Goal: Transaction & Acquisition: Book appointment/travel/reservation

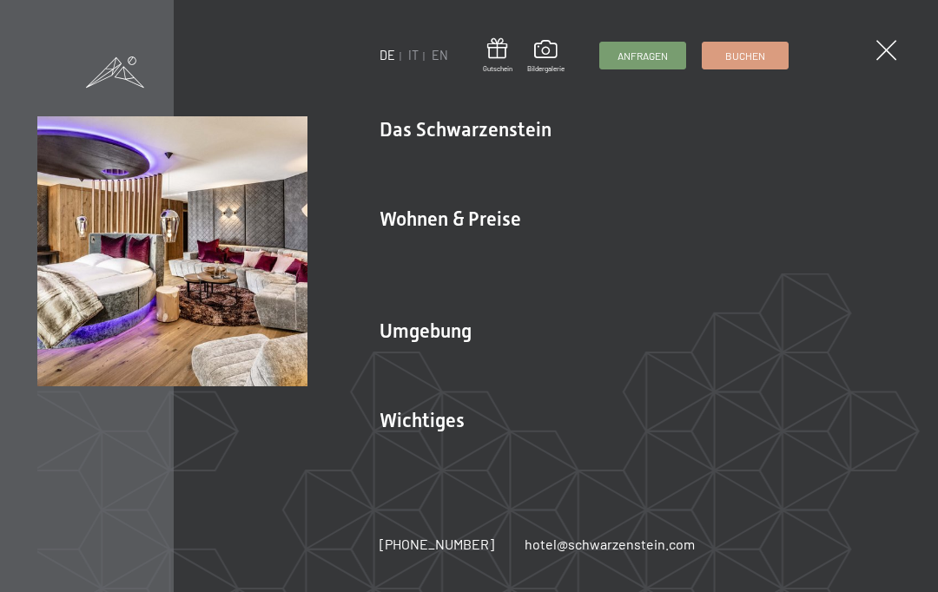
click at [671, 252] on link "Angebote" at bounding box center [665, 249] width 61 height 17
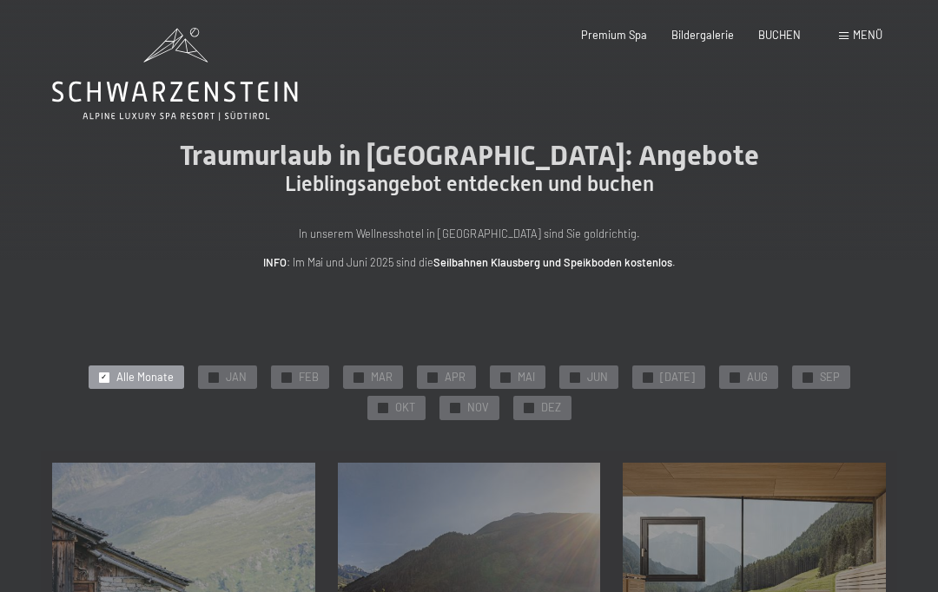
click at [440, 404] on div "✓ NOV" at bounding box center [470, 408] width 60 height 24
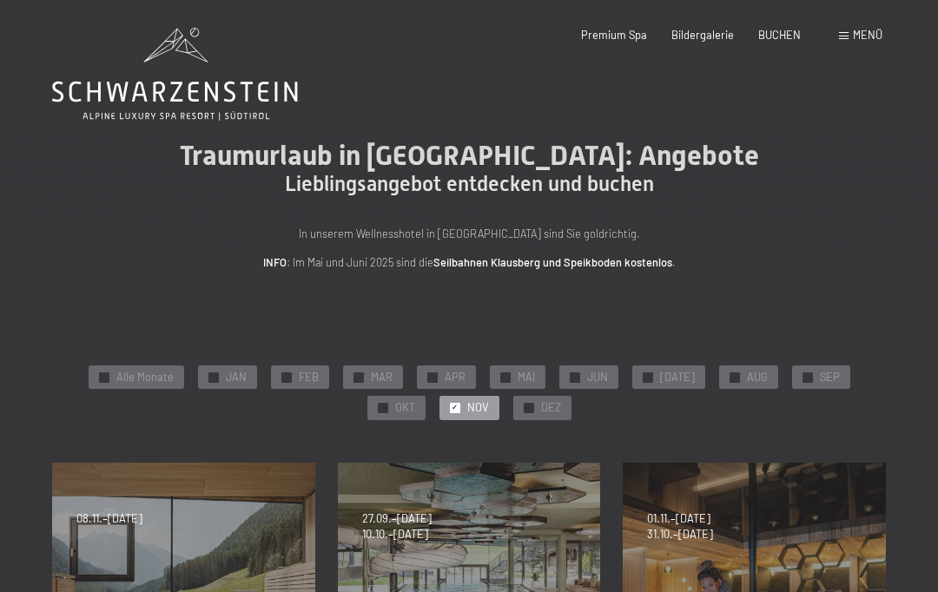
click at [513, 408] on div "✓ DEZ" at bounding box center [542, 408] width 58 height 24
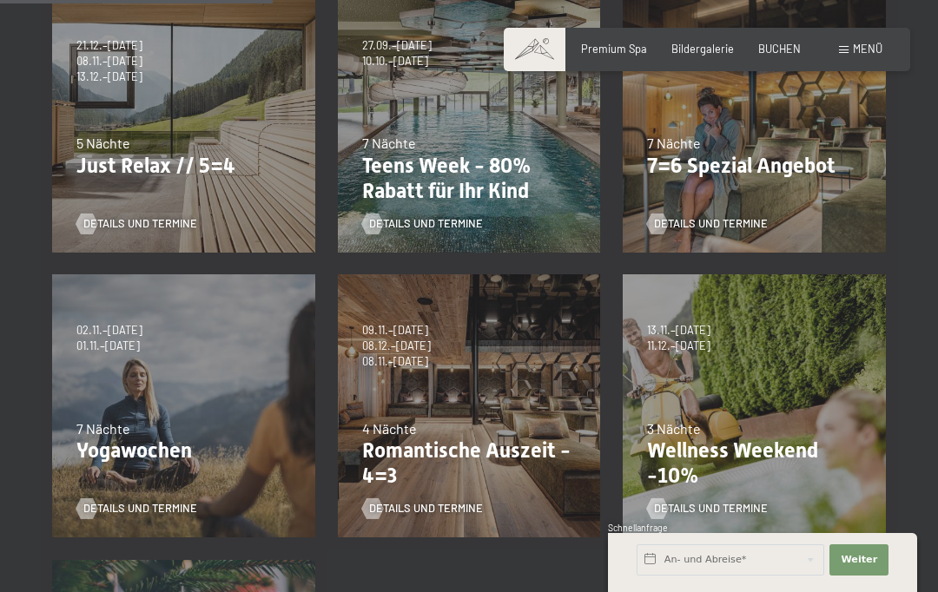
scroll to position [471, 0]
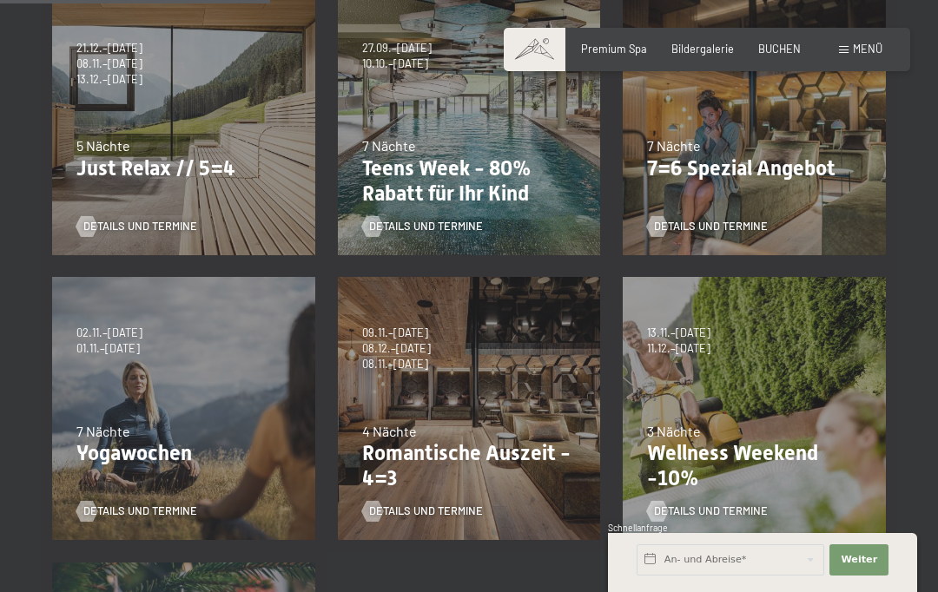
click at [162, 227] on span "Details und Termine" at bounding box center [140, 227] width 114 height 16
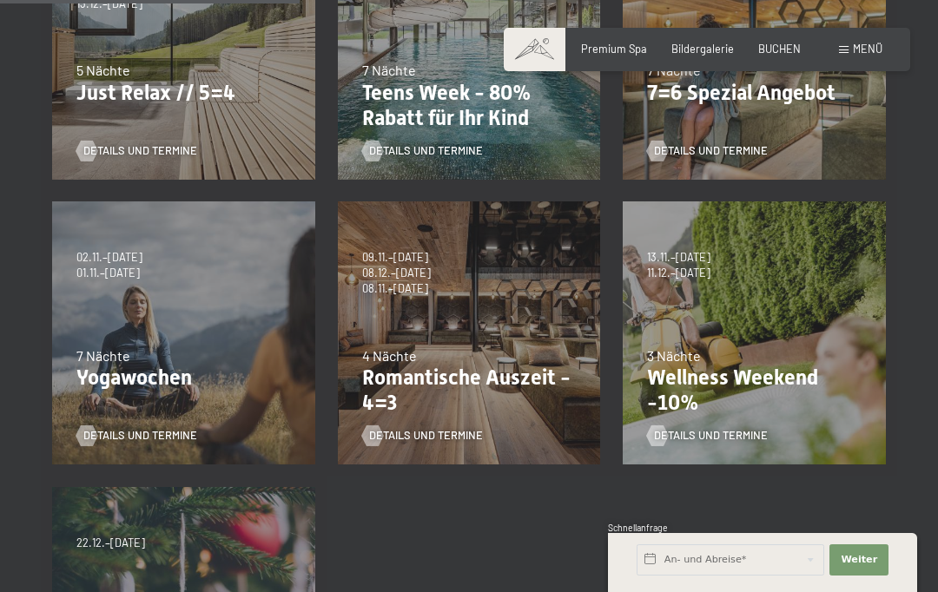
scroll to position [548, 0]
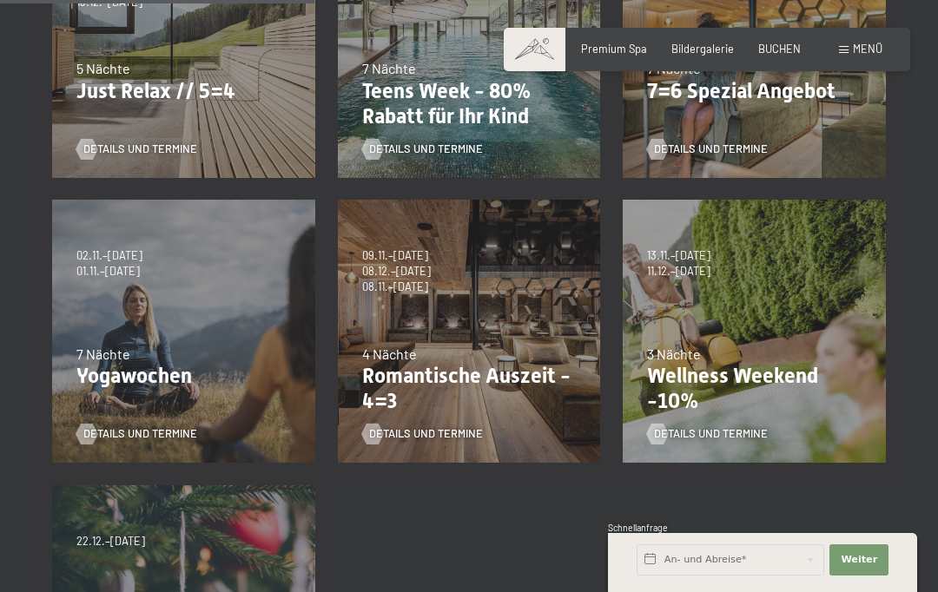
click at [487, 407] on div "Details und Termine" at bounding box center [464, 424] width 204 height 36
click at [442, 433] on span "Details und Termine" at bounding box center [426, 435] width 114 height 16
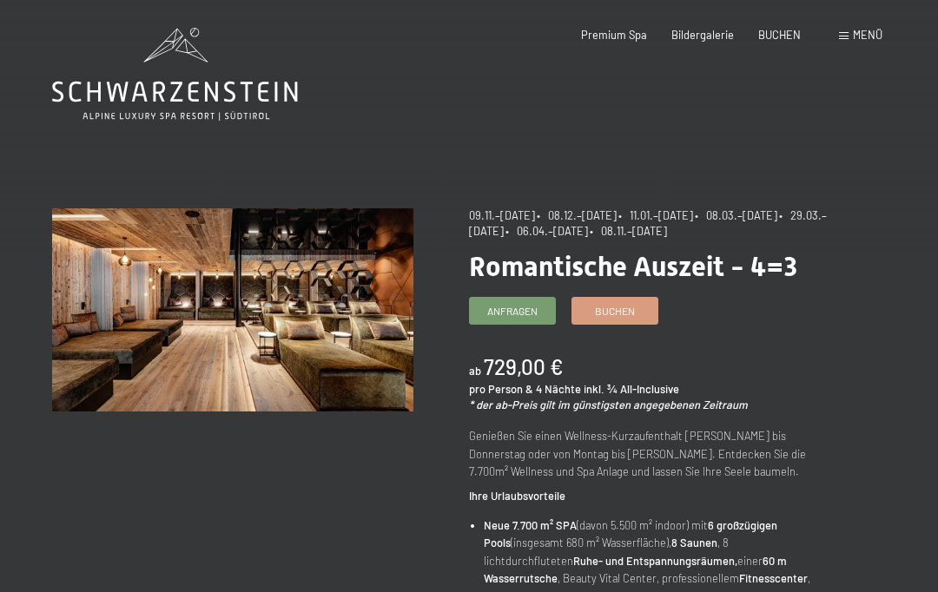
click at [609, 319] on span "Buchen" at bounding box center [615, 311] width 40 height 15
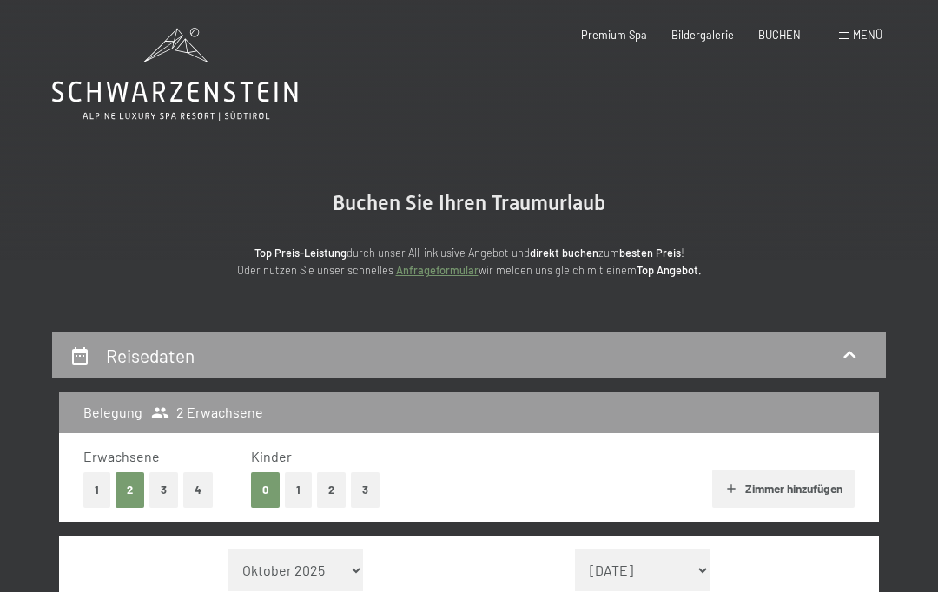
select select "2025-11-01"
select select "2025-12-01"
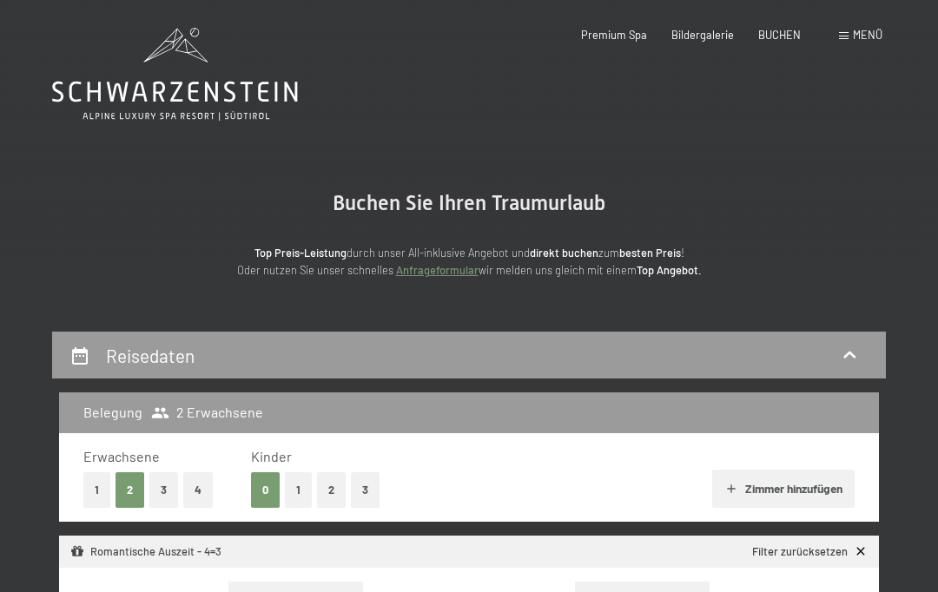
select select "2025-11-01"
select select "2025-12-01"
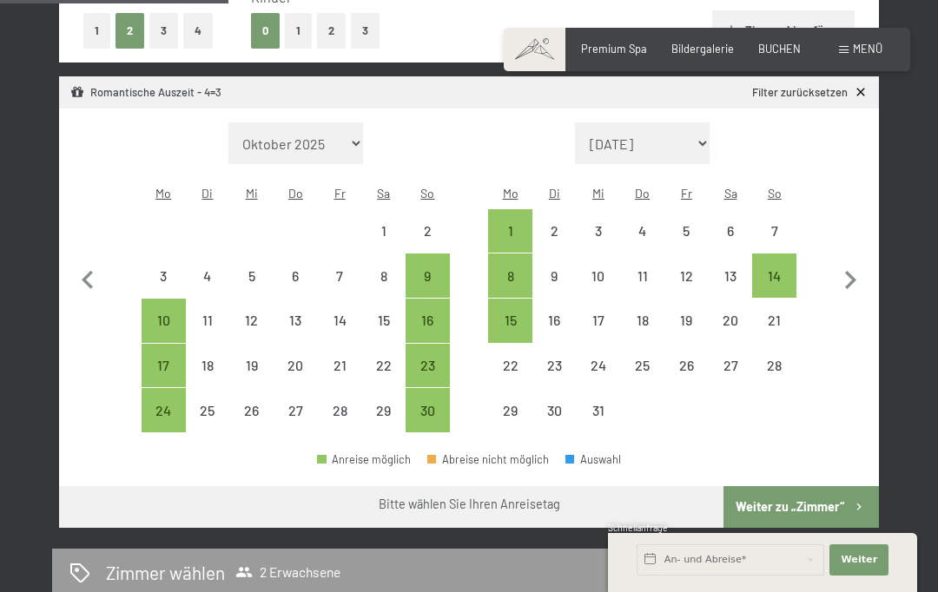
scroll to position [453, 0]
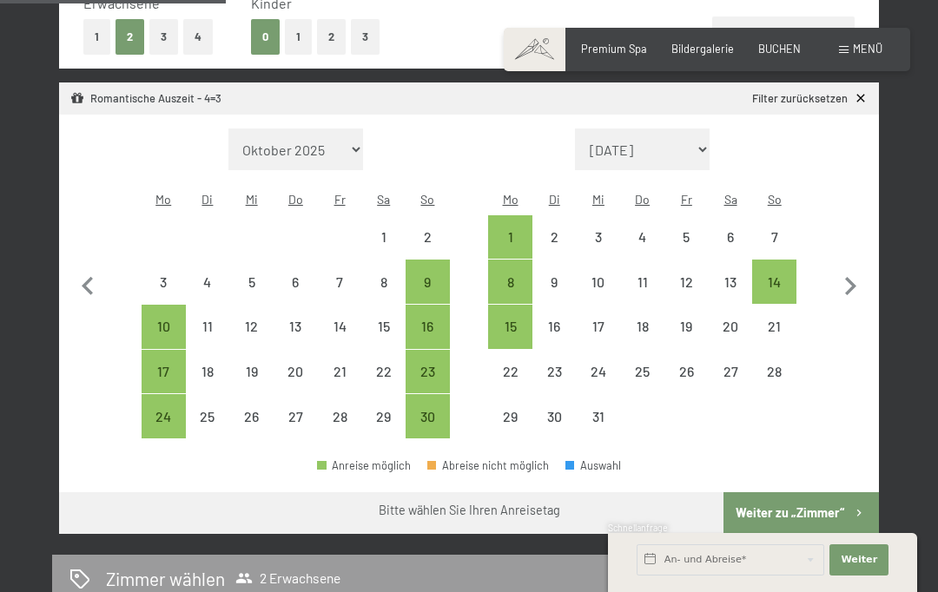
click at [780, 278] on div "14" at bounding box center [774, 295] width 41 height 41
select select "2025-11-01"
select select "2025-12-01"
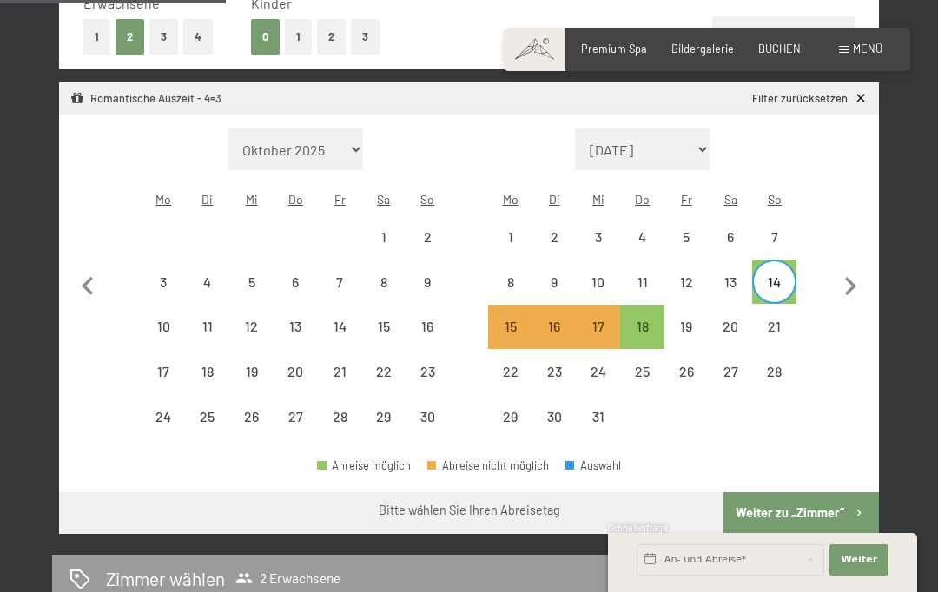
click at [808, 509] on button "Weiter zu „Zimmer“" at bounding box center [801, 514] width 155 height 42
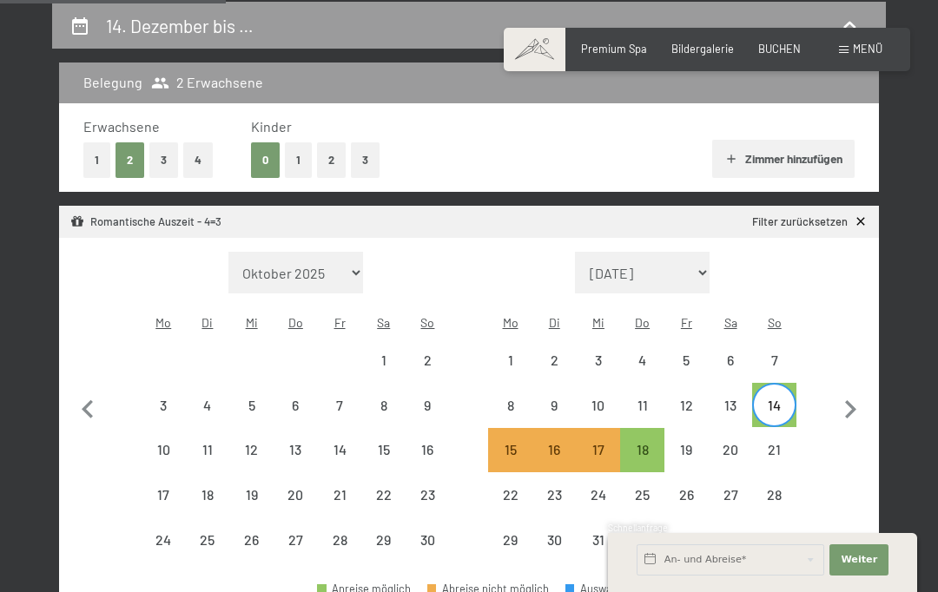
select select "2025-11-01"
select select "2025-12-01"
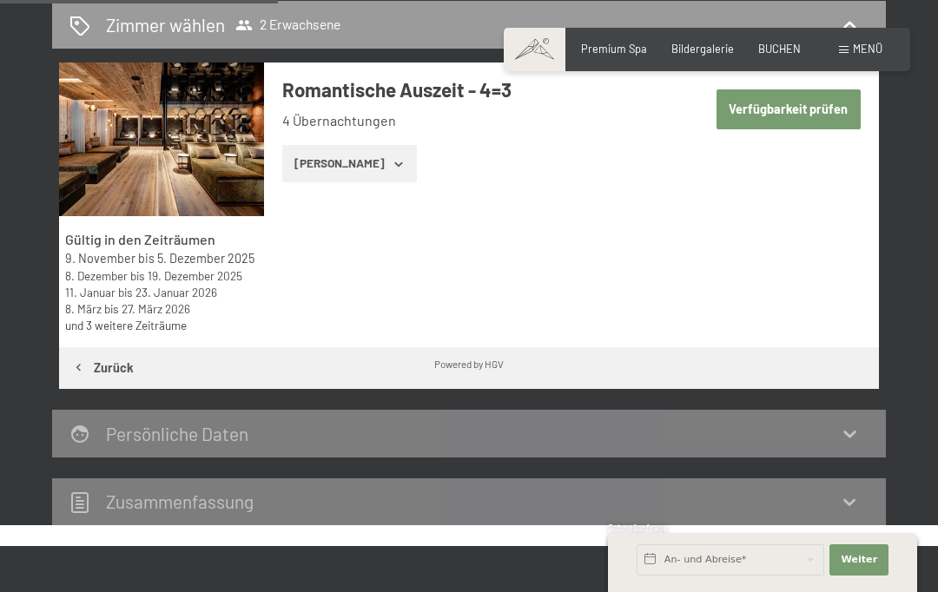
scroll to position [398, 0]
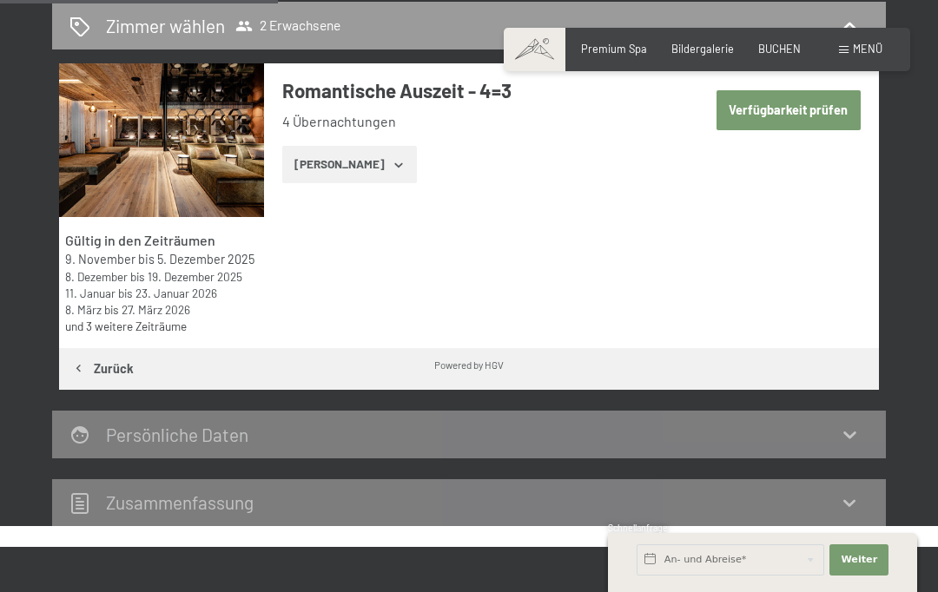
click at [793, 109] on button "Verfügbarkeit prüfen" at bounding box center [789, 110] width 144 height 40
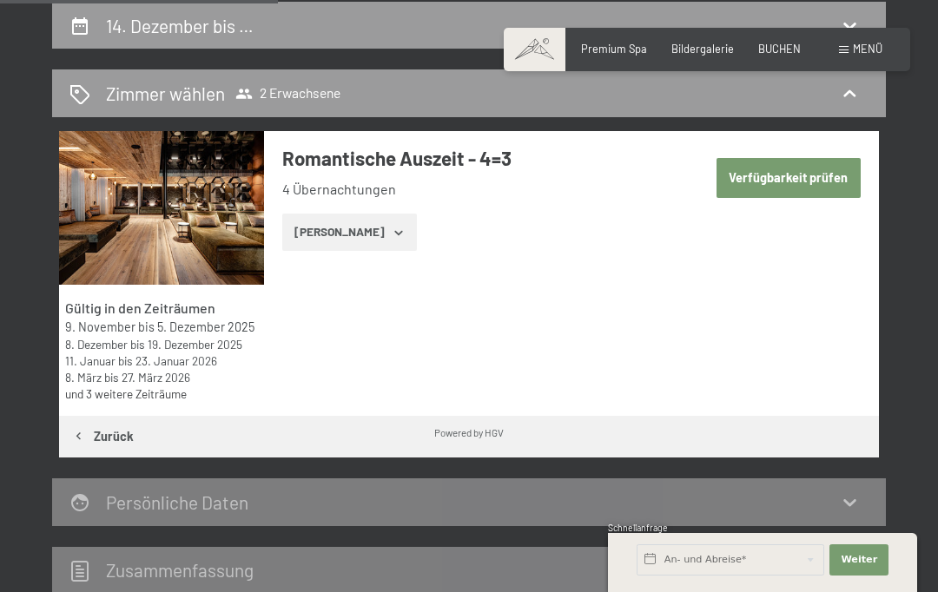
select select "2025-11-01"
select select "2025-12-01"
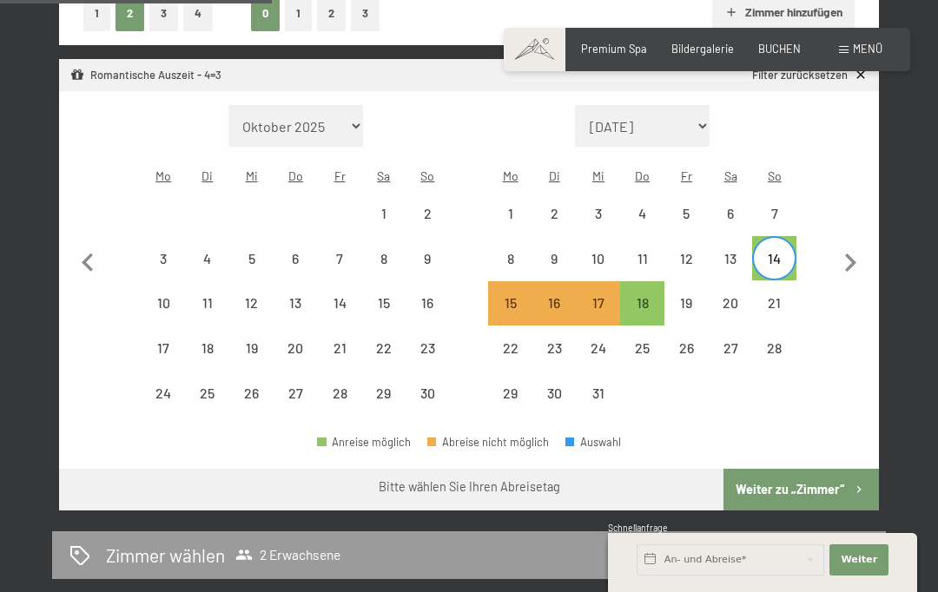
scroll to position [466, 0]
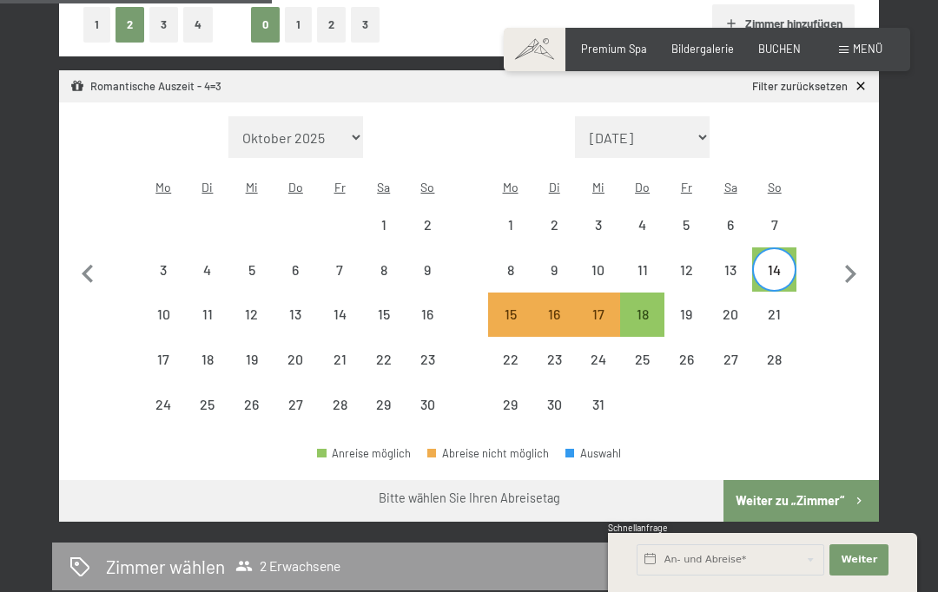
click at [646, 313] on div "18" at bounding box center [642, 327] width 41 height 41
select select "2025-11-01"
select select "2025-12-01"
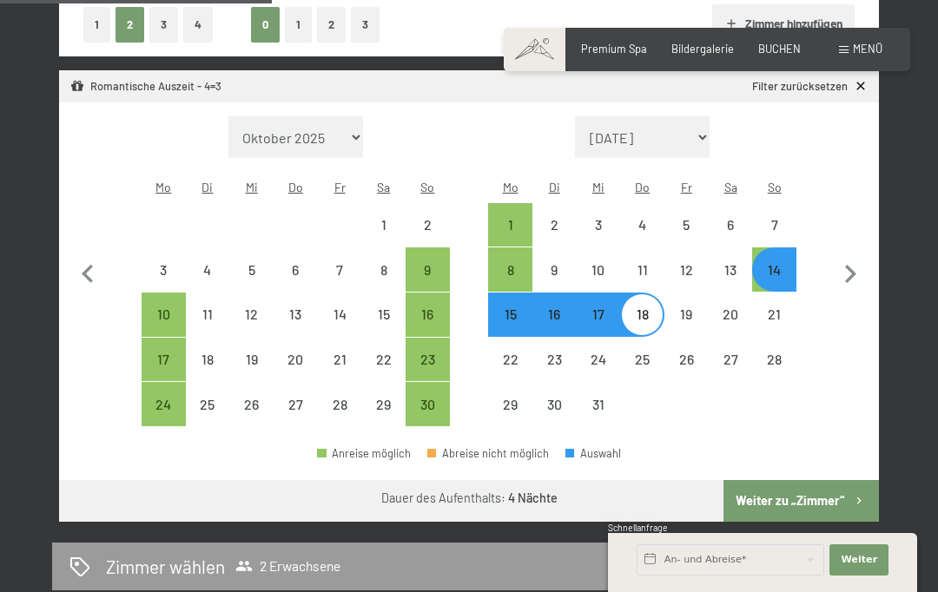
select select "2025-11-01"
select select "2025-12-01"
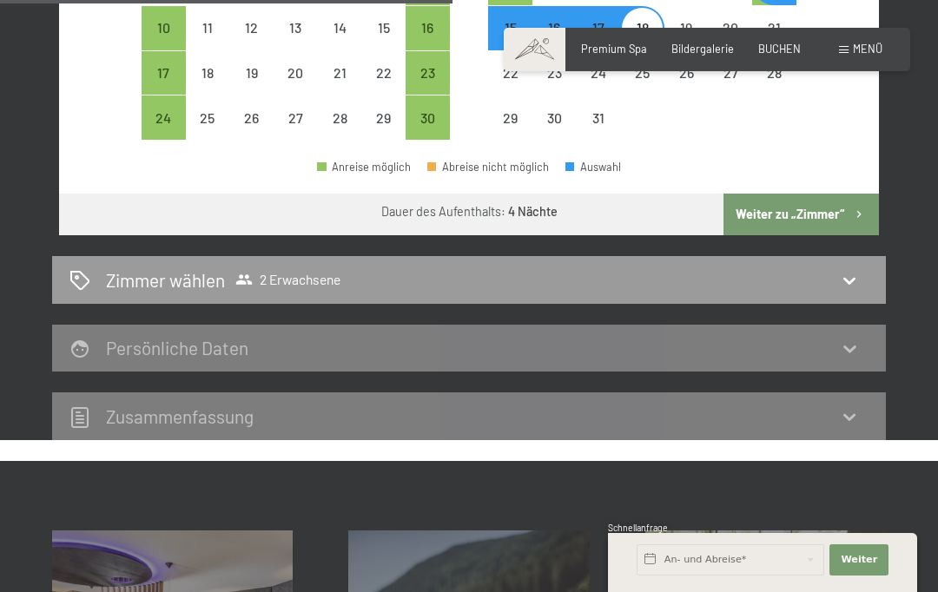
scroll to position [744, 0]
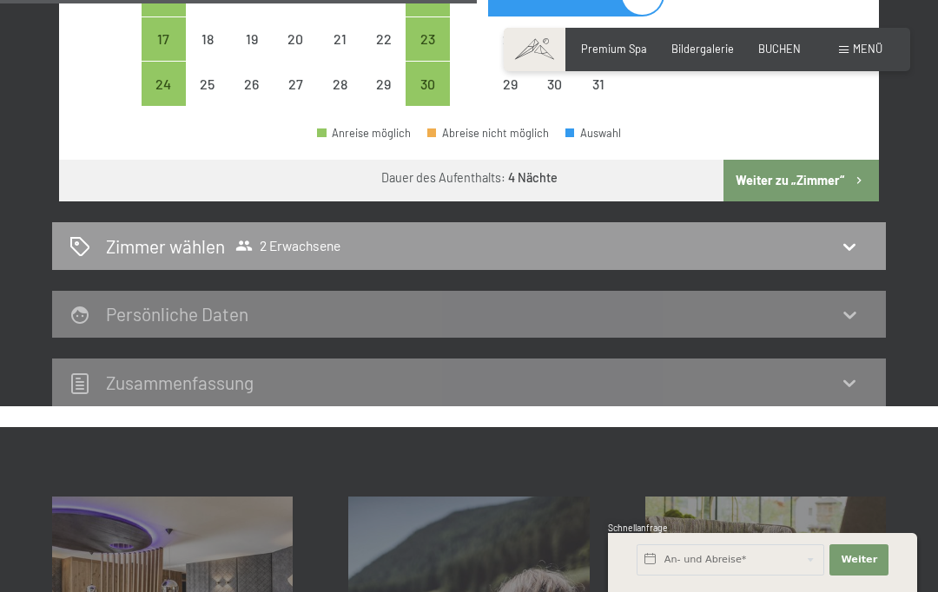
click at [854, 241] on icon at bounding box center [849, 246] width 21 height 21
select select "2025-11-01"
select select "2025-12-01"
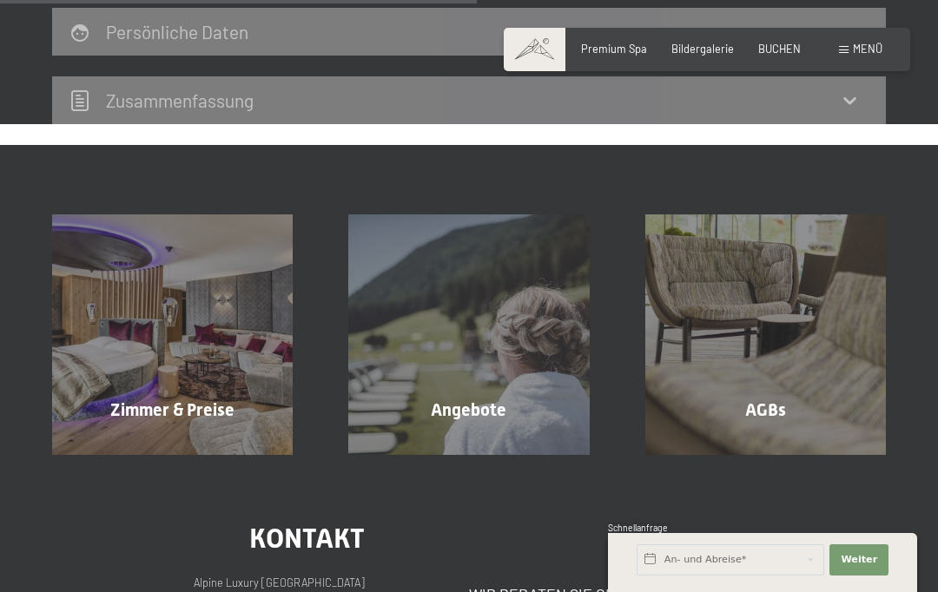
scroll to position [330, 0]
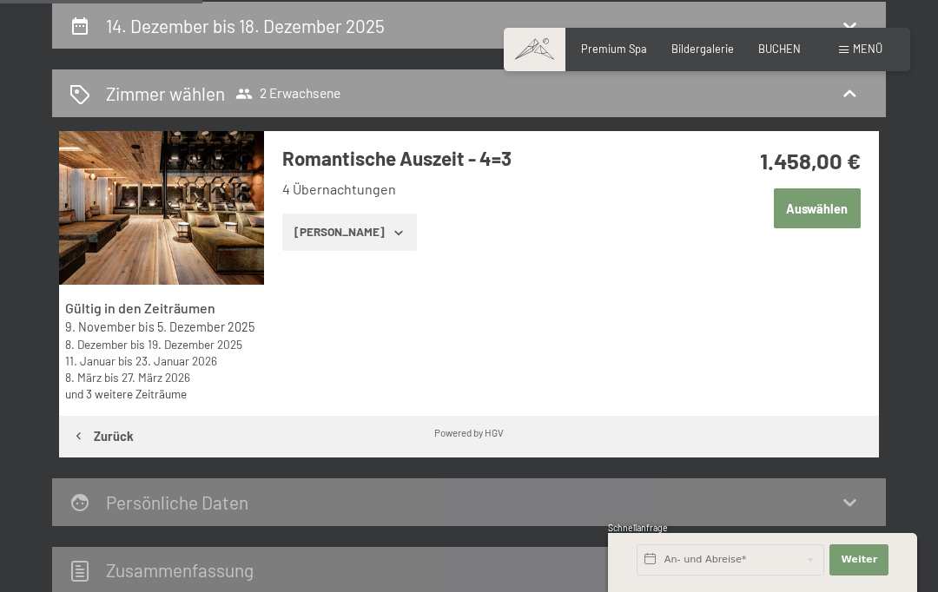
click at [392, 235] on icon "button" at bounding box center [399, 233] width 14 height 14
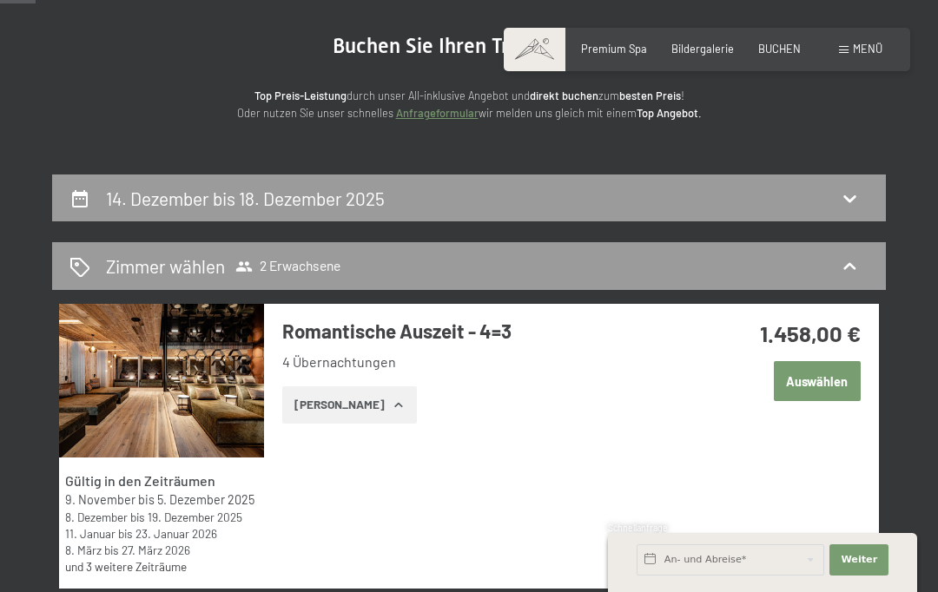
scroll to position [156, 0]
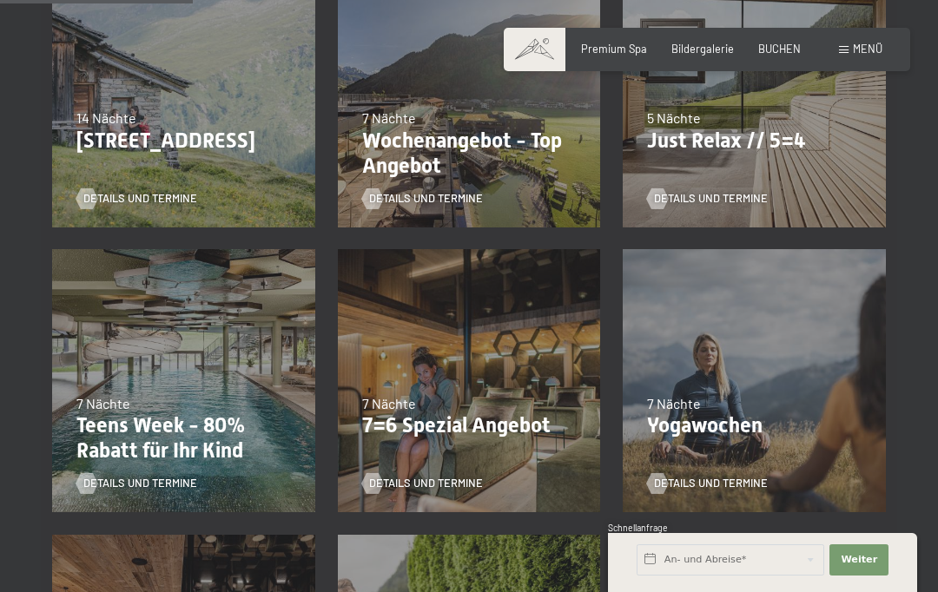
scroll to position [498, 0]
click at [711, 193] on span "Details und Termine" at bounding box center [711, 200] width 114 height 16
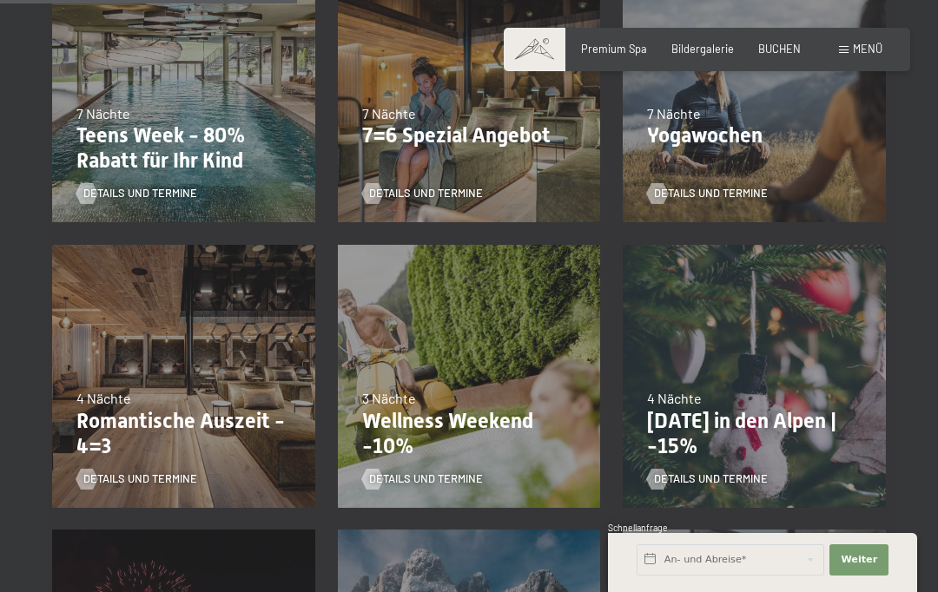
scroll to position [790, 0]
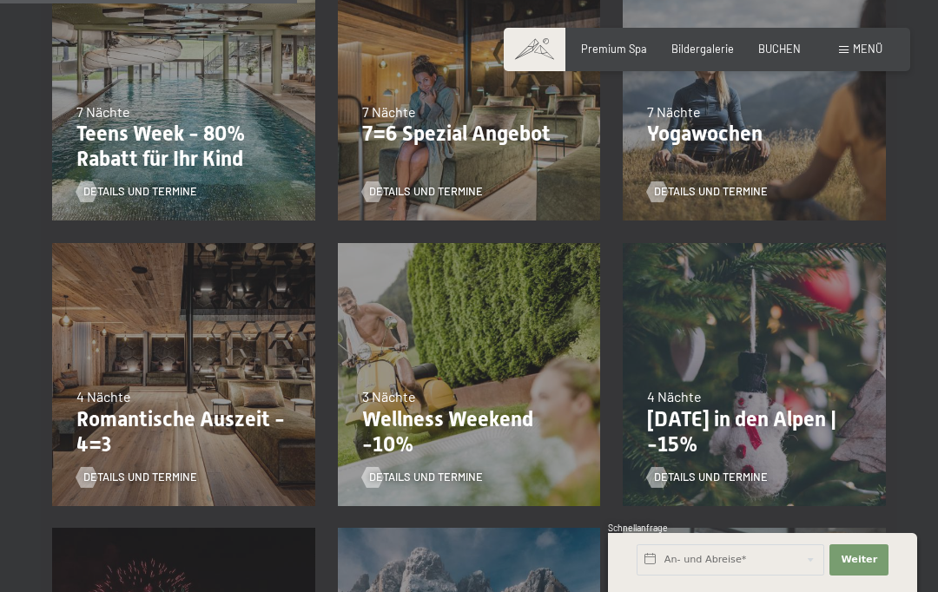
click at [440, 470] on span "Details und Termine" at bounding box center [426, 478] width 114 height 16
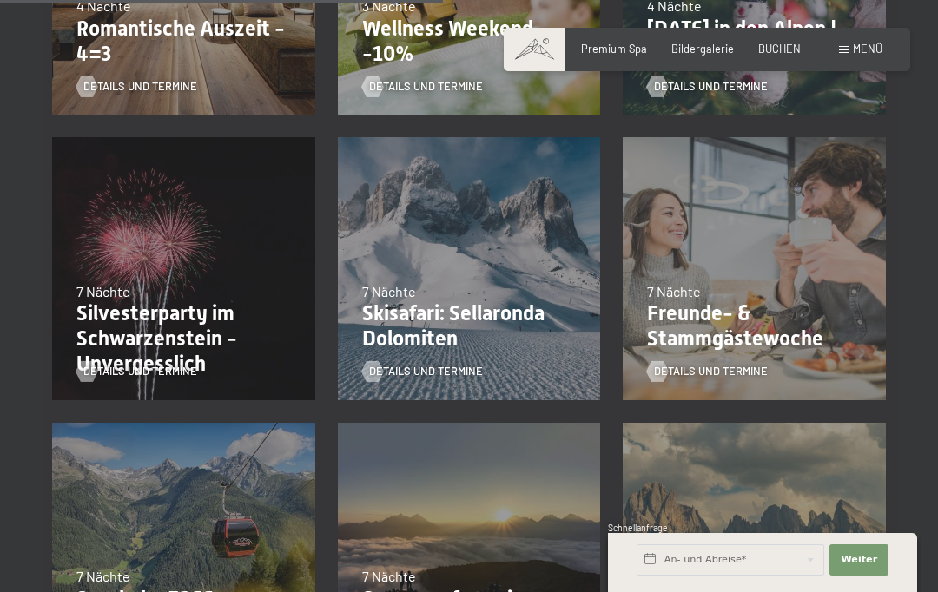
scroll to position [1184, 0]
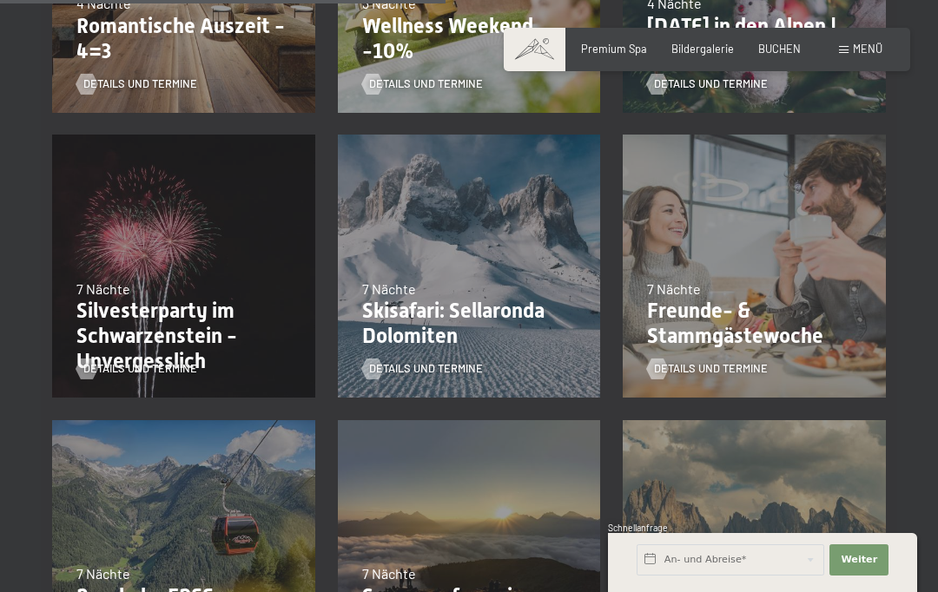
click at [161, 369] on span "Details und Termine" at bounding box center [140, 369] width 114 height 16
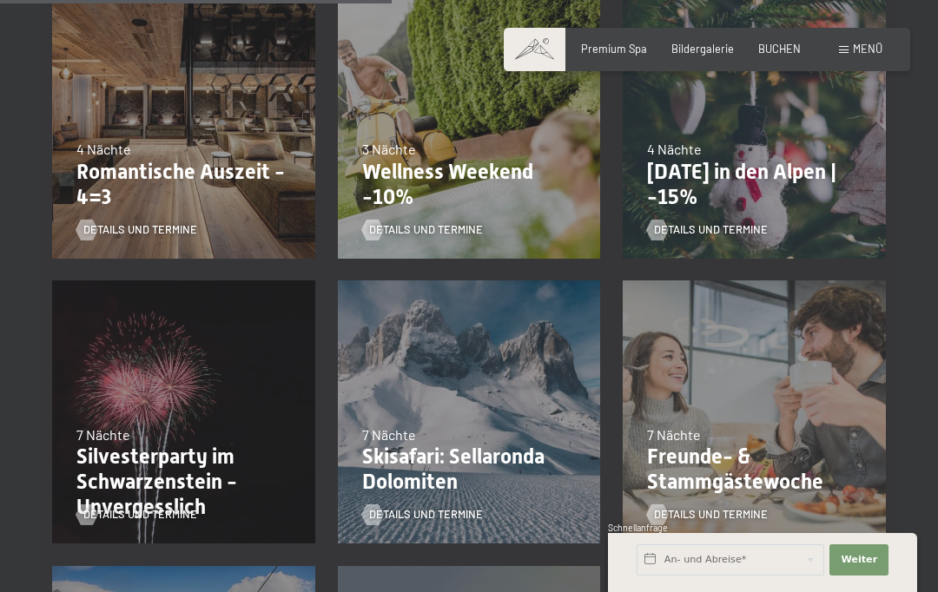
scroll to position [1036, 0]
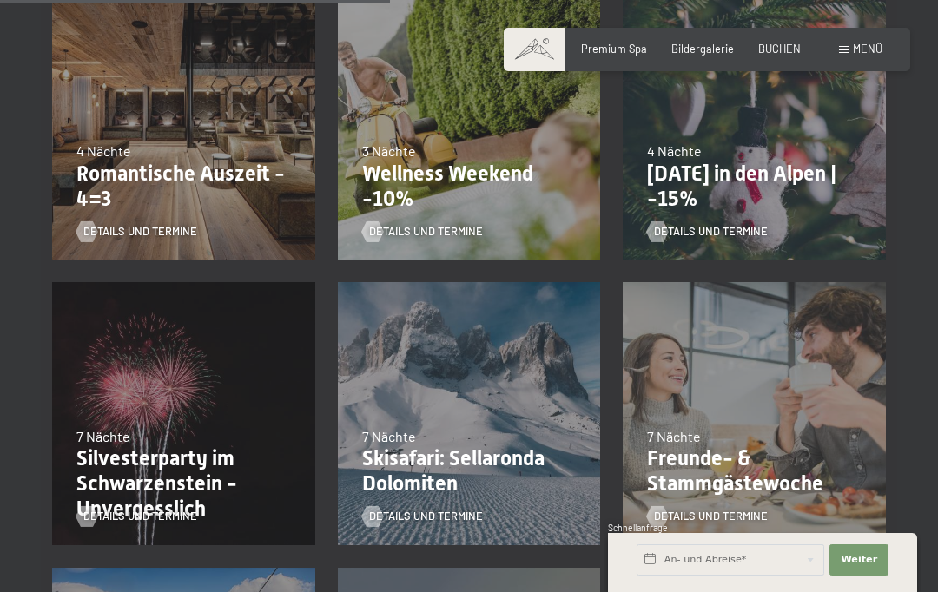
click at [734, 215] on div "Details und Termine" at bounding box center [749, 221] width 204 height 36
click at [715, 229] on span "Details und Termine" at bounding box center [711, 232] width 114 height 16
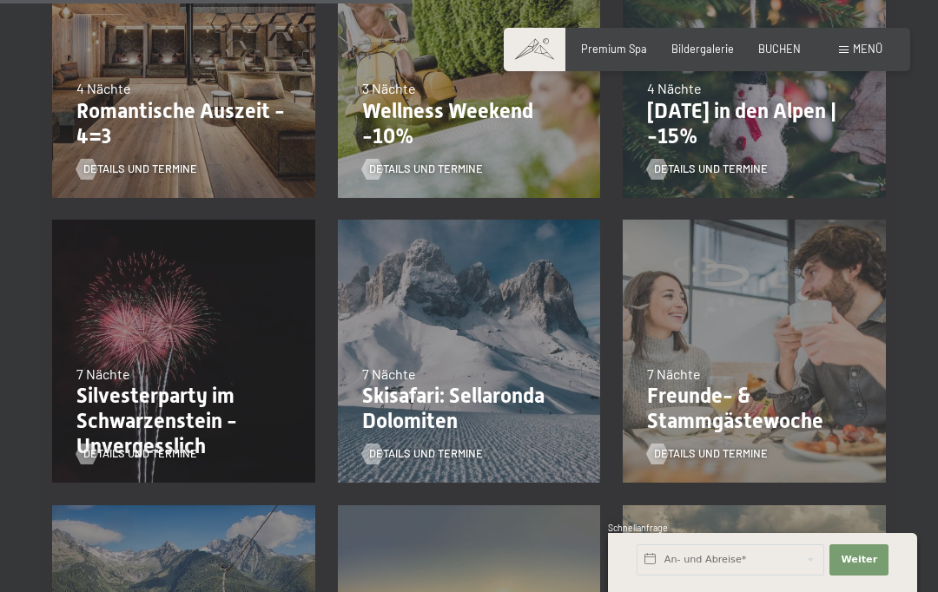
scroll to position [1164, 0]
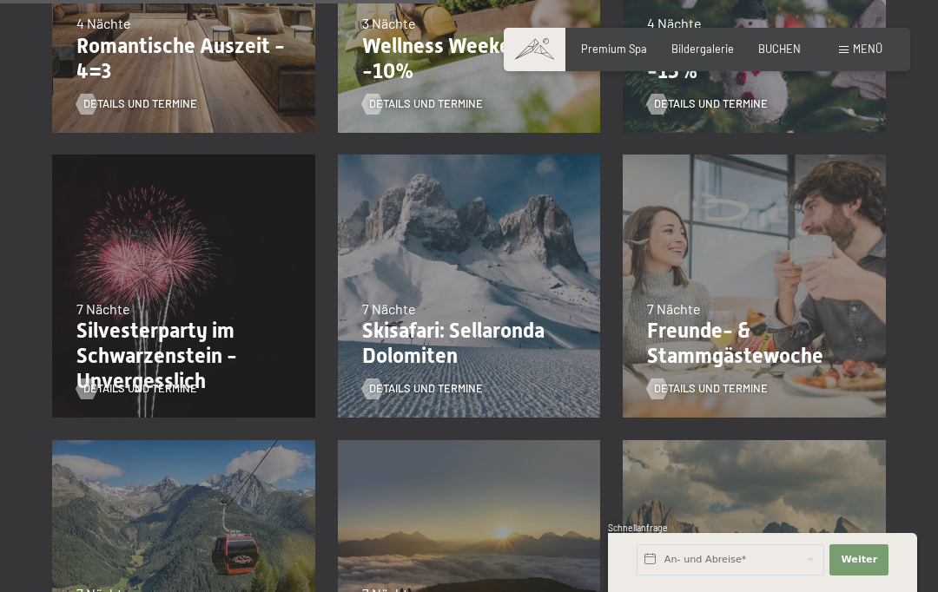
click at [745, 385] on span "Details und Termine" at bounding box center [711, 389] width 114 height 16
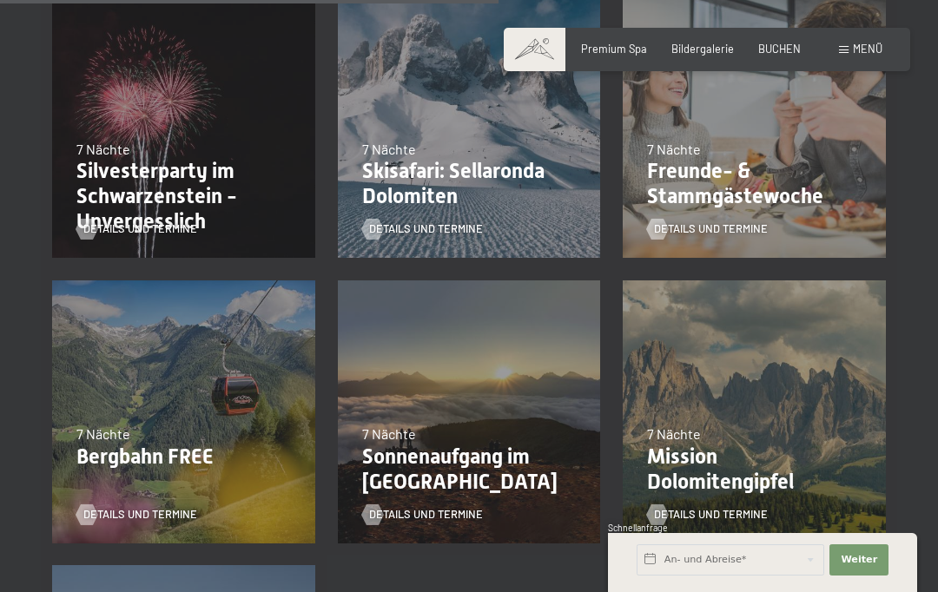
scroll to position [1325, 0]
click at [413, 512] on span "Details und Termine" at bounding box center [426, 514] width 114 height 16
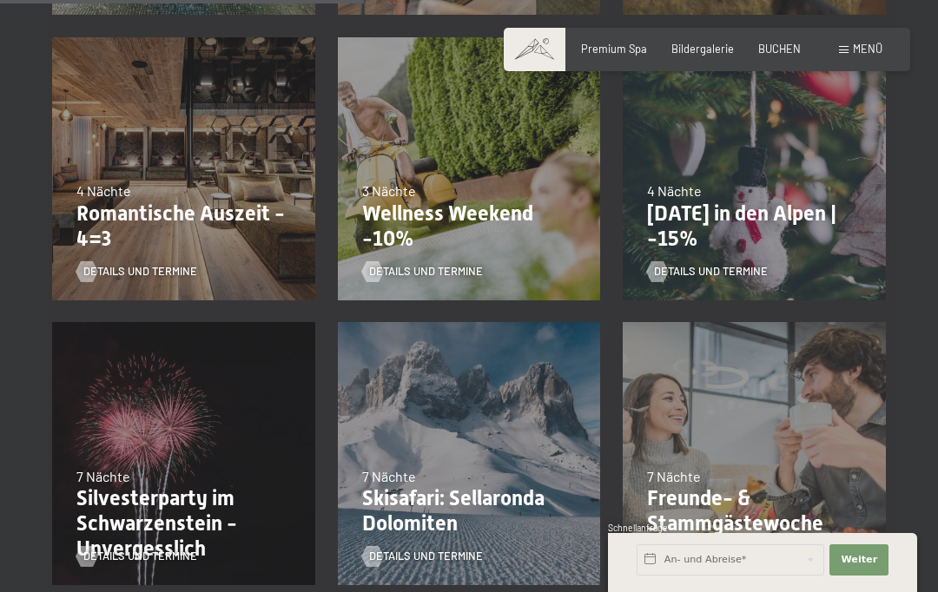
scroll to position [984, 0]
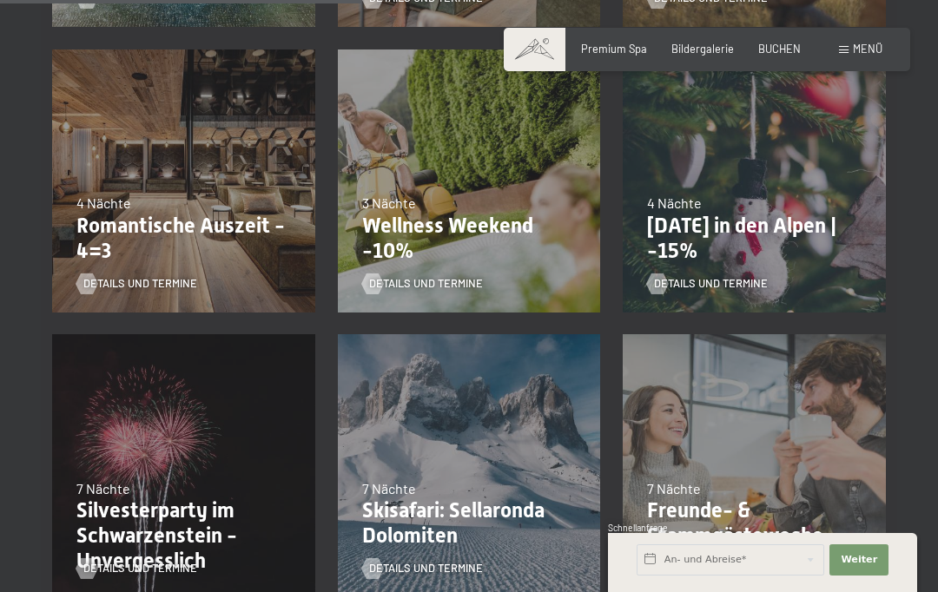
click at [165, 283] on span "Details und Termine" at bounding box center [140, 284] width 114 height 16
